Goal: Navigation & Orientation: Find specific page/section

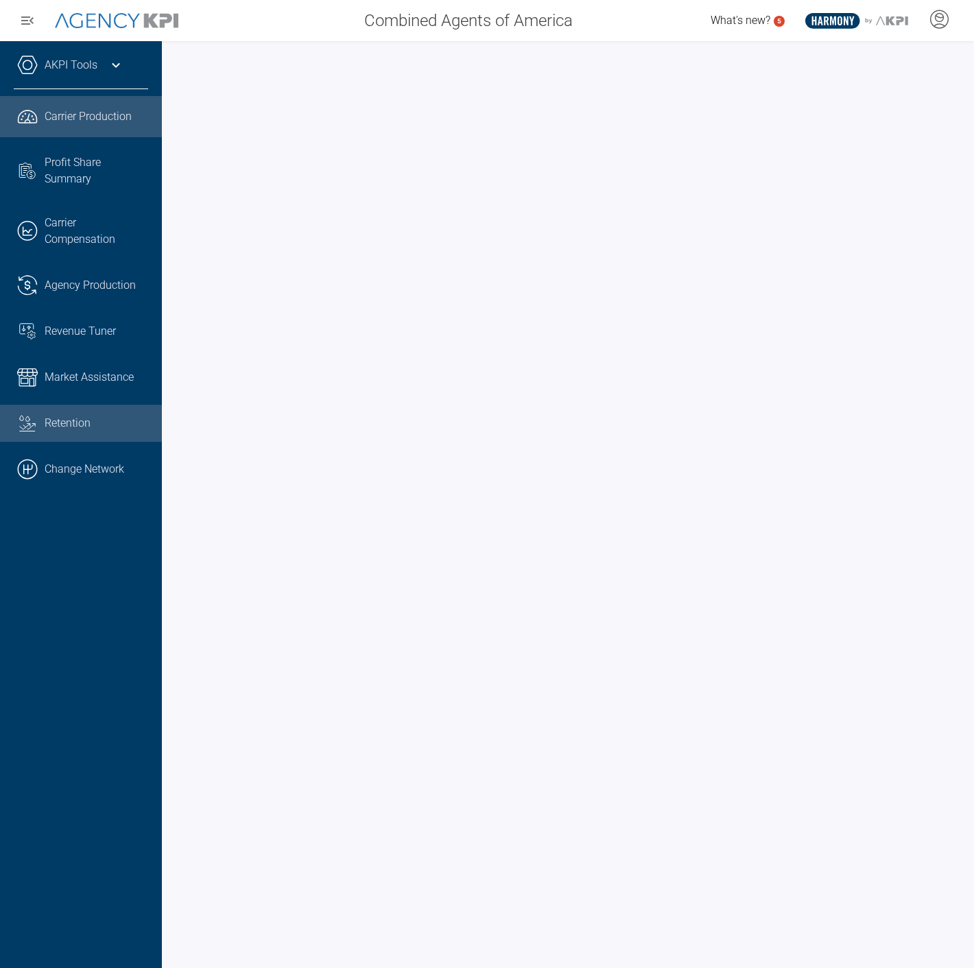
click at [82, 436] on link "Water Repellent Streamline Icon: https://streamlinehq.com water-repellent Reten…" at bounding box center [81, 423] width 162 height 37
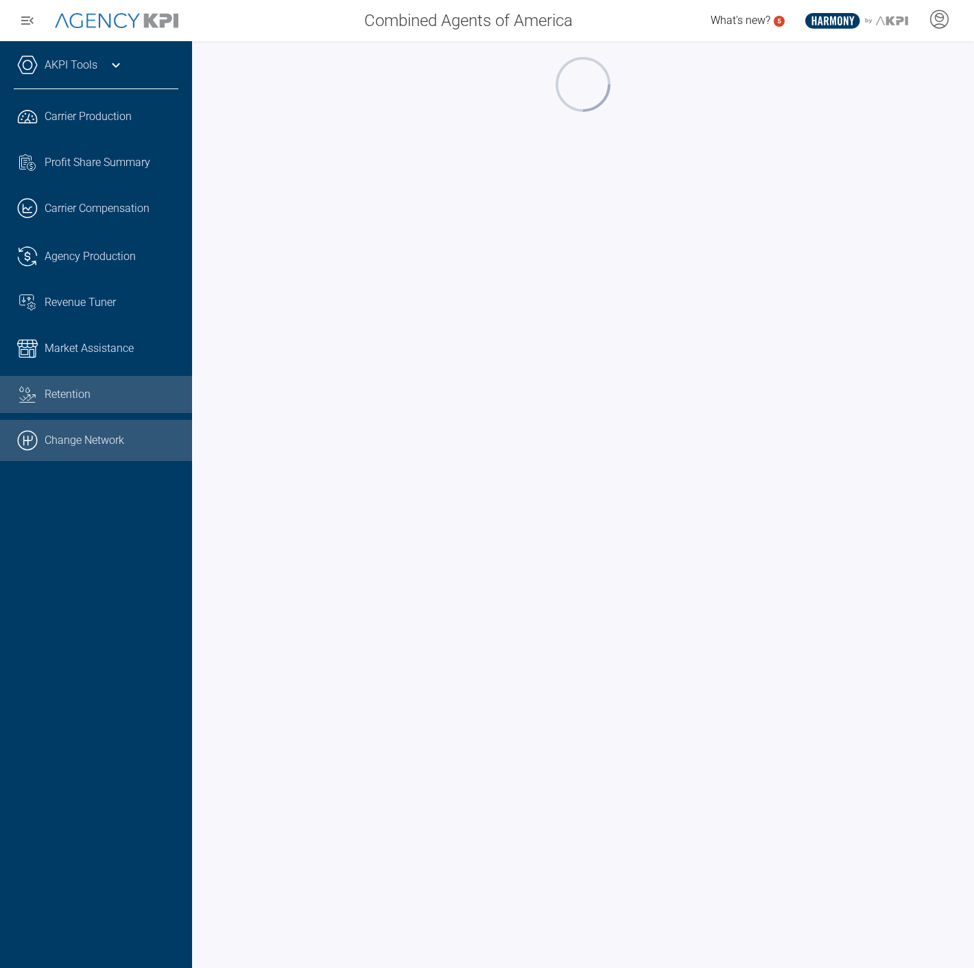
click at [53, 440] on link ".cls-1{fill:none;stroke:#000;stroke-linecap:round;stroke-linejoin:round;stroke-…" at bounding box center [96, 440] width 192 height 41
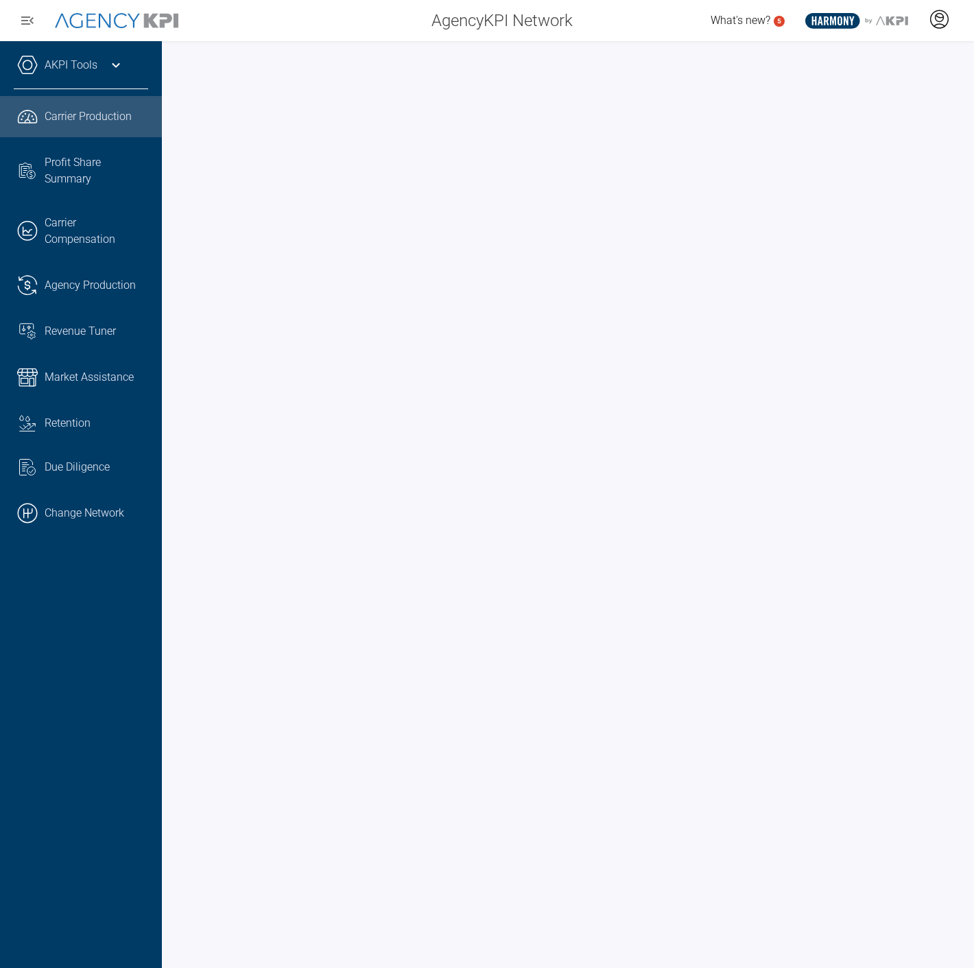
click at [936, 21] on icon at bounding box center [939, 19] width 21 height 21
click at [862, 95] on li "Log Out" at bounding box center [884, 96] width 147 height 29
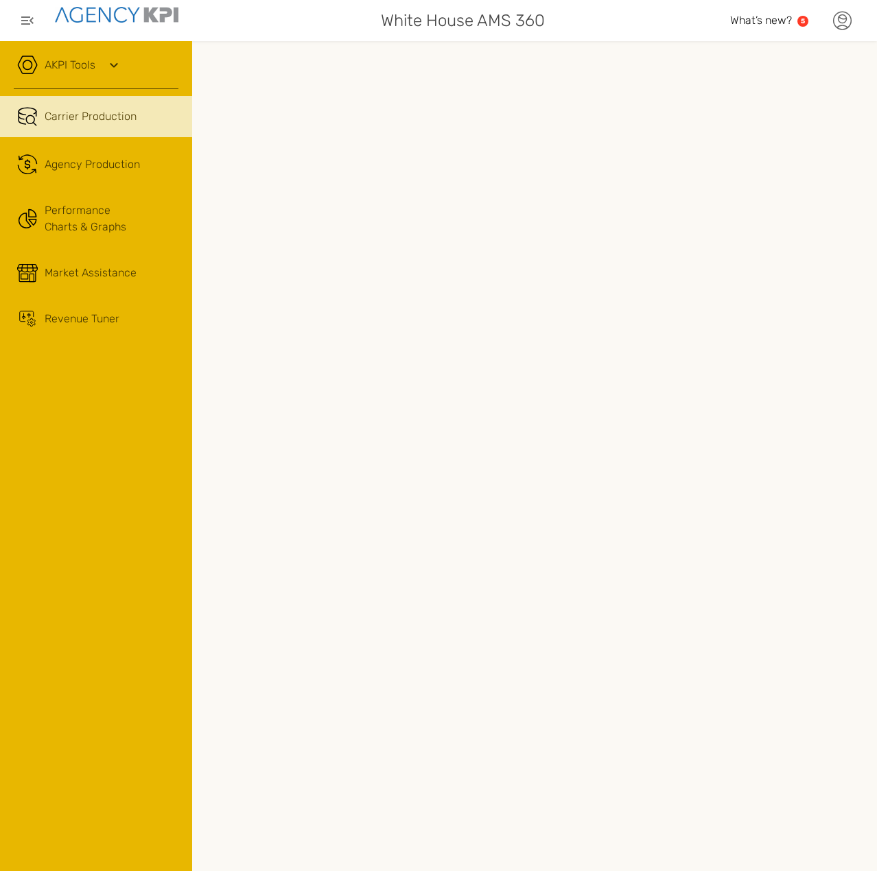
click at [844, 23] on icon at bounding box center [842, 19] width 8 height 8
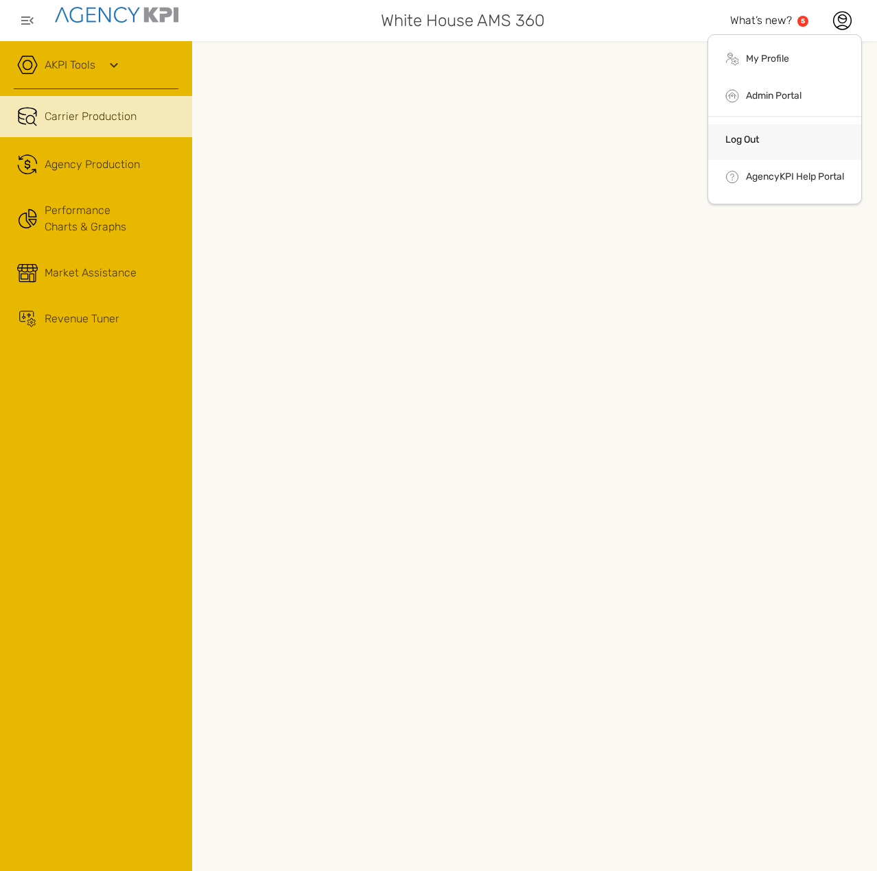
click at [734, 140] on link "Log Out" at bounding box center [742, 140] width 34 height 12
